Goal: Obtain resource: Obtain resource

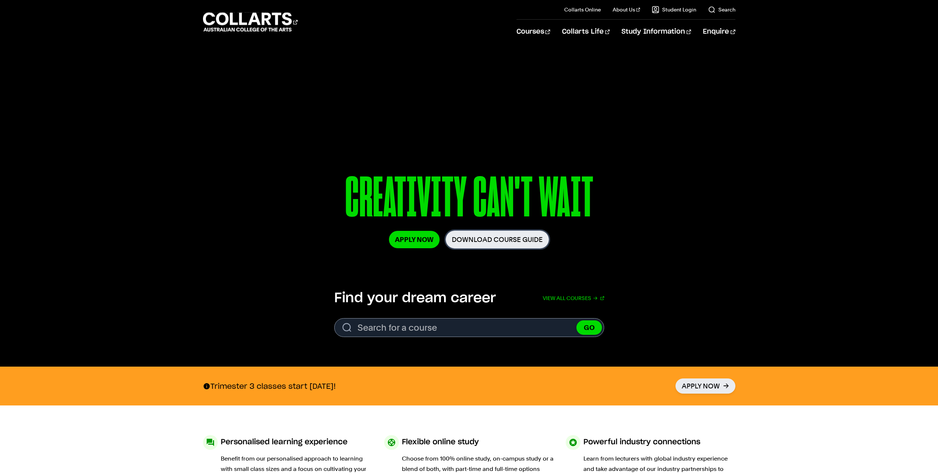
click at [492, 242] on link "Download Course Guide" at bounding box center [498, 239] width 104 height 18
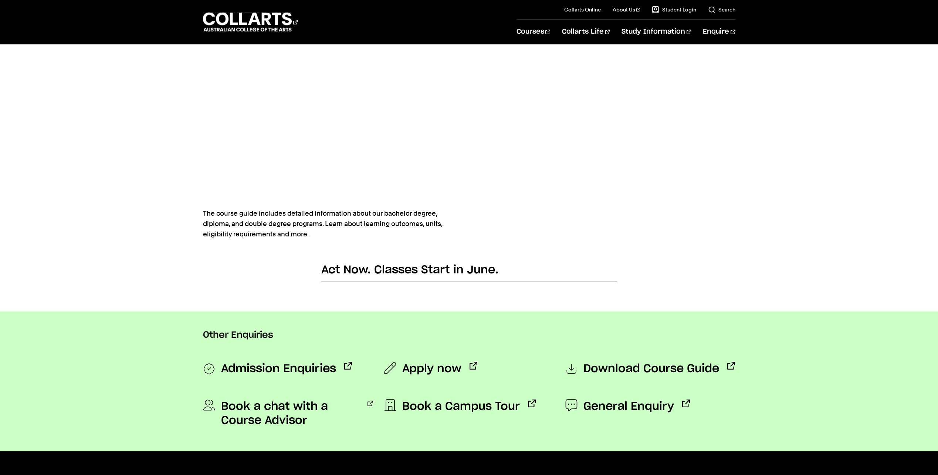
scroll to position [363, 0]
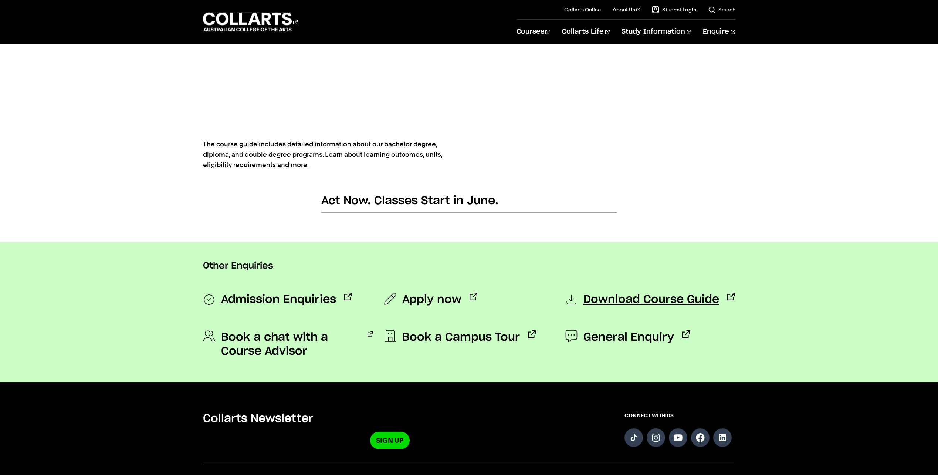
click at [631, 297] on span "Download Course Guide" at bounding box center [652, 300] width 136 height 15
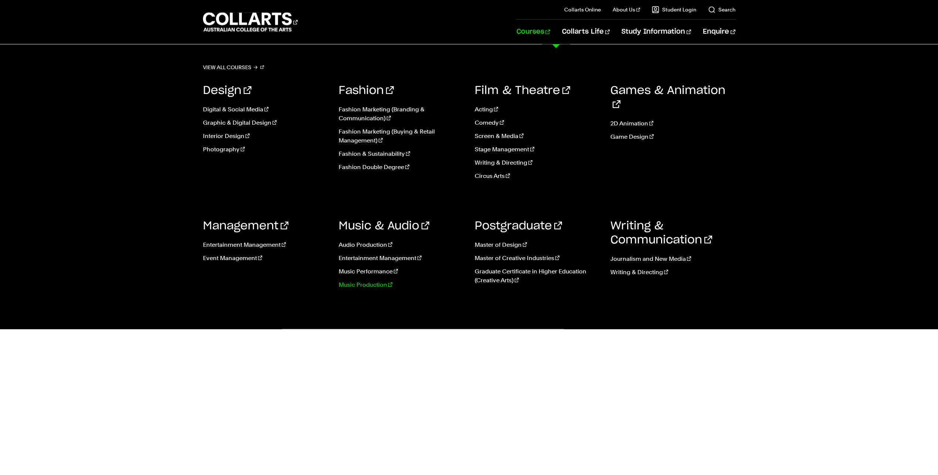
click at [368, 284] on link "Music Production" at bounding box center [401, 284] width 125 height 9
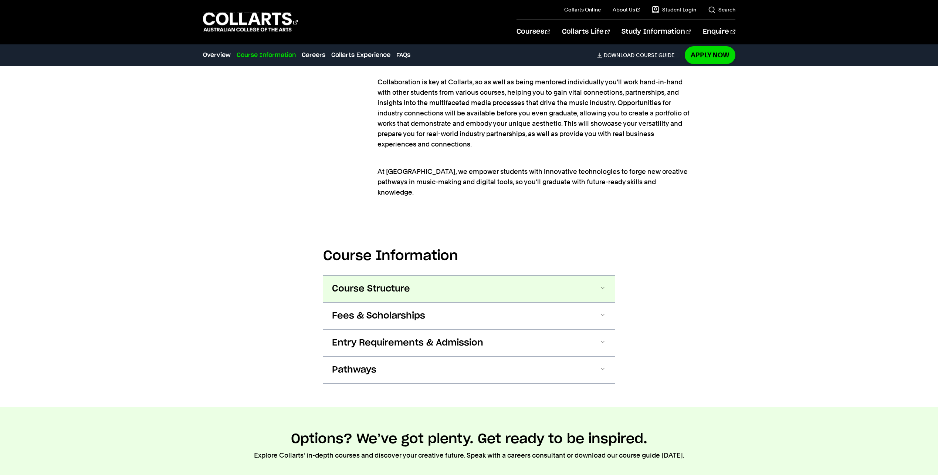
click at [510, 278] on button "Course Structure" at bounding box center [469, 289] width 292 height 27
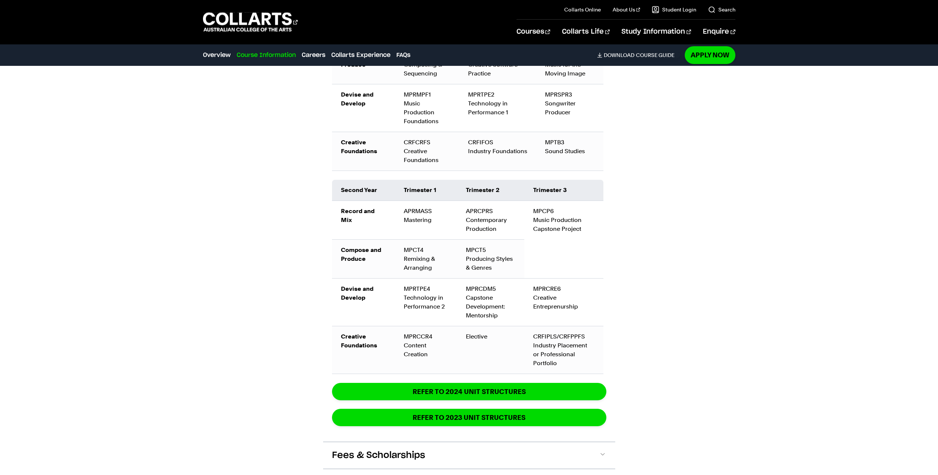
scroll to position [1085, 0]
